Goal: Task Accomplishment & Management: Use online tool/utility

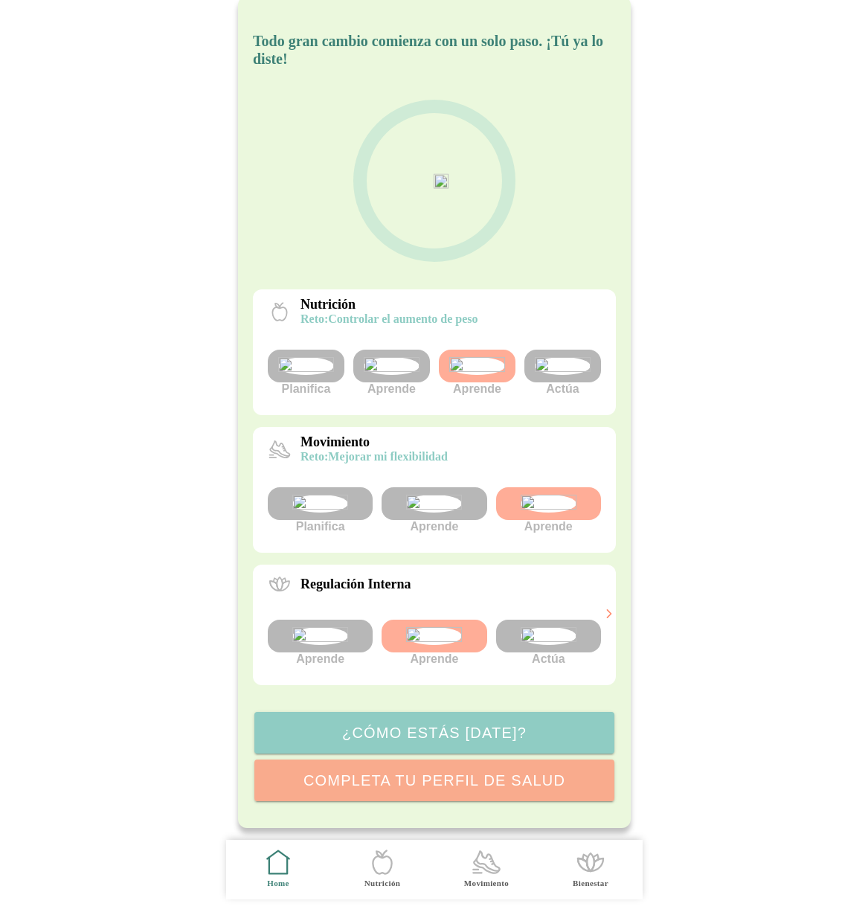
scroll to position [168, 0]
click at [480, 357] on img at bounding box center [477, 366] width 56 height 18
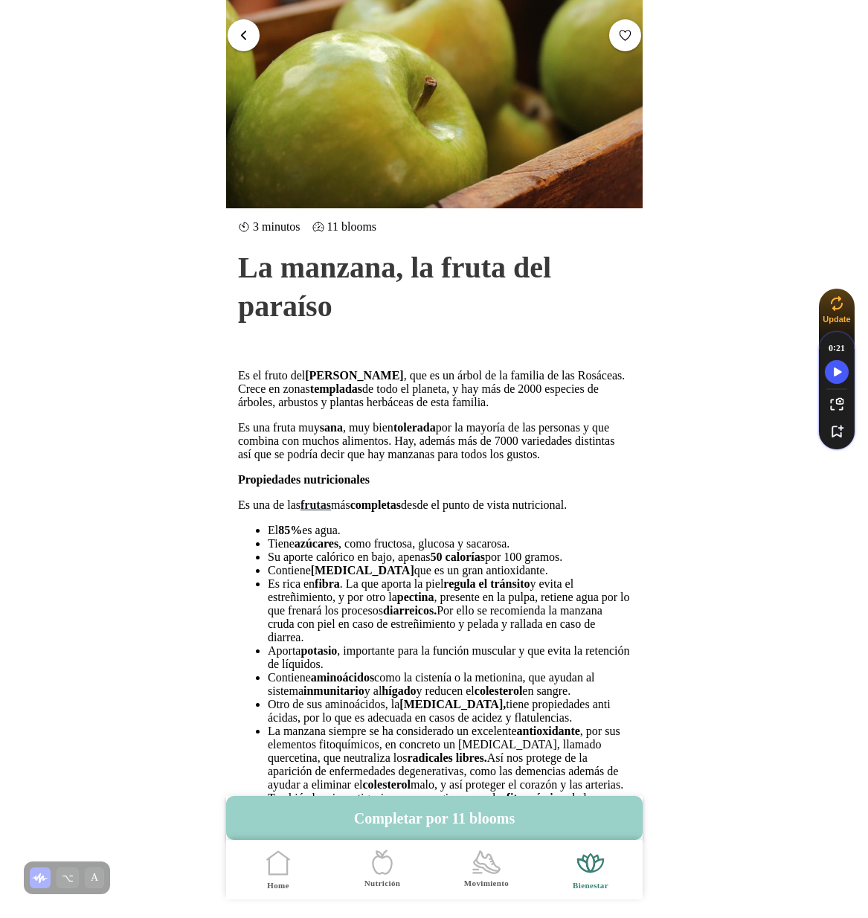
click at [438, 824] on button "Completar por 11 blooms" at bounding box center [434, 818] width 416 height 44
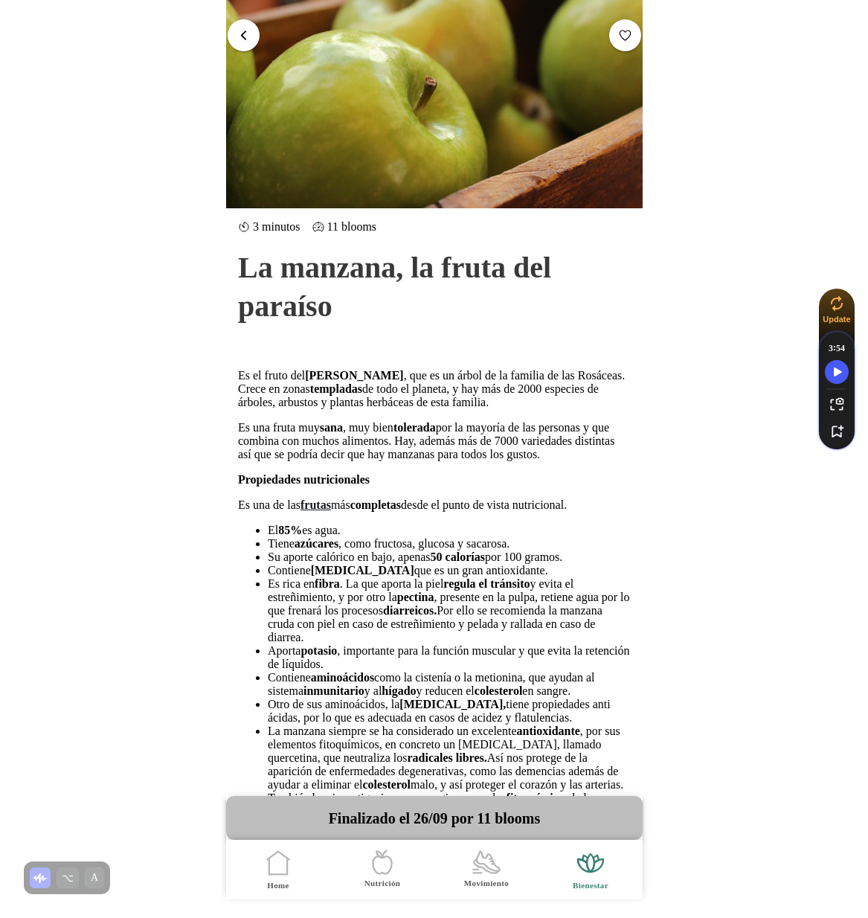
click at [241, 30] on span "button" at bounding box center [243, 35] width 14 height 14
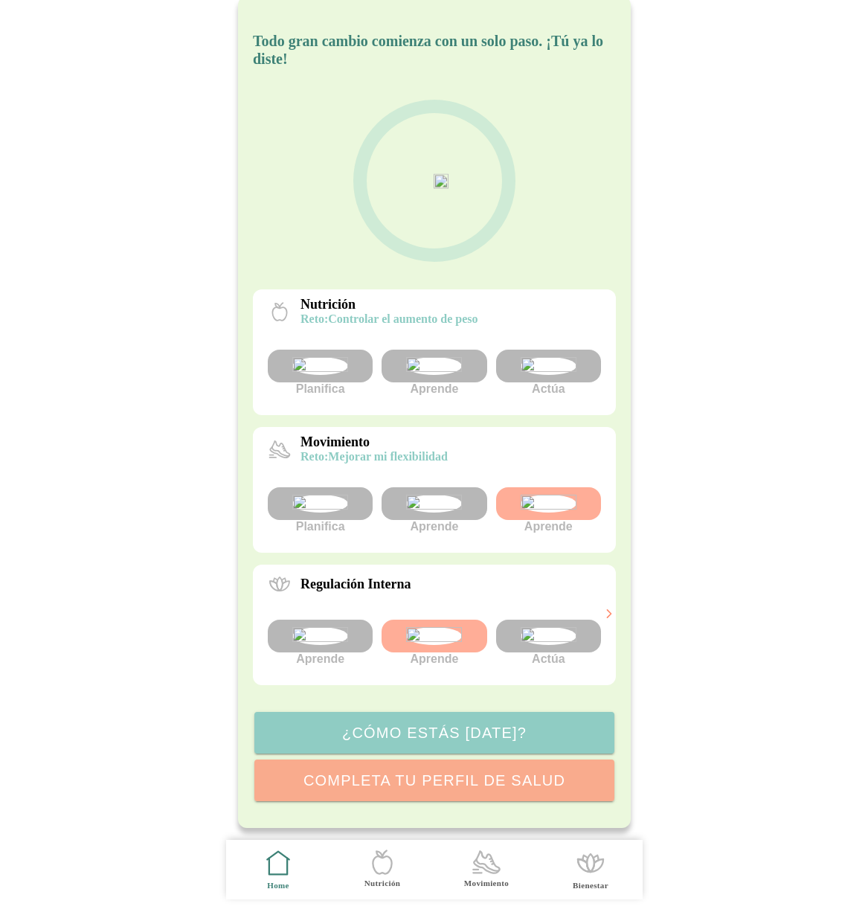
click at [488, 875] on icon ".cls-1 { stroke-width: 0px; } .cls-1, .cls-2 { fill: none; } .cls-2 { stroke-li…" at bounding box center [486, 861] width 31 height 31
